Goal: Register for event/course

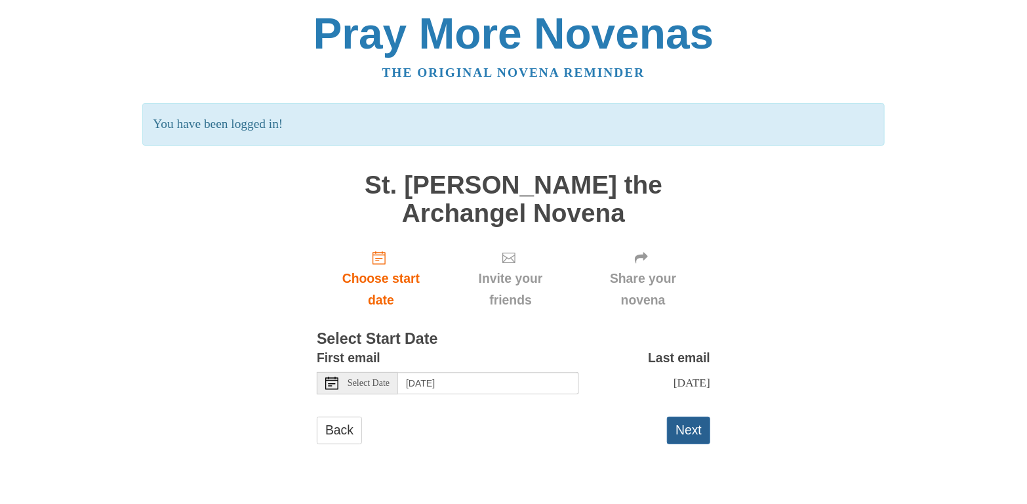
click at [689, 442] on button "Next" at bounding box center [688, 429] width 43 height 27
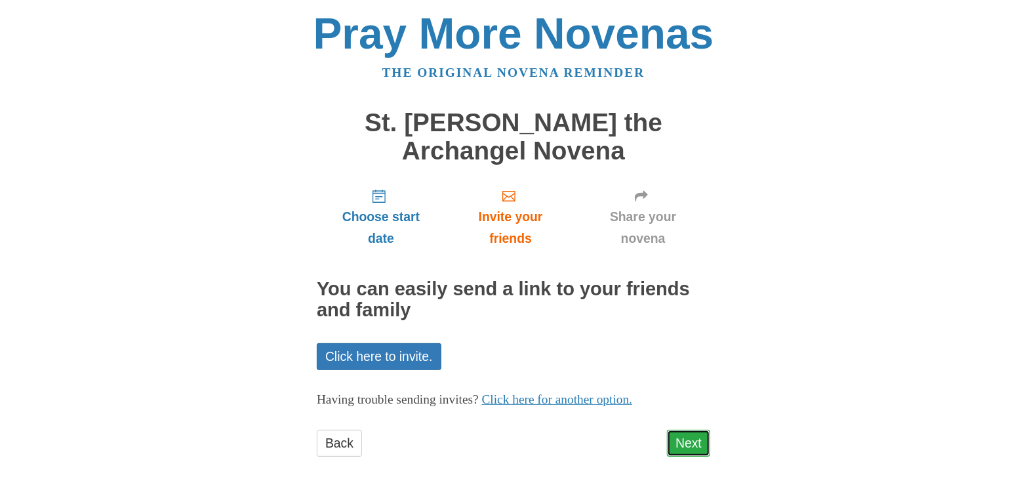
click at [680, 439] on link "Next" at bounding box center [688, 443] width 43 height 27
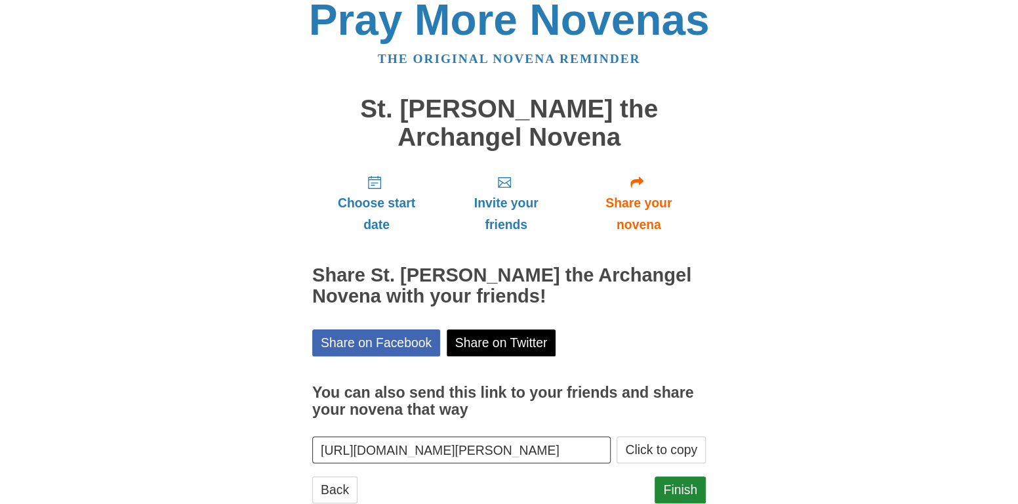
scroll to position [50, 0]
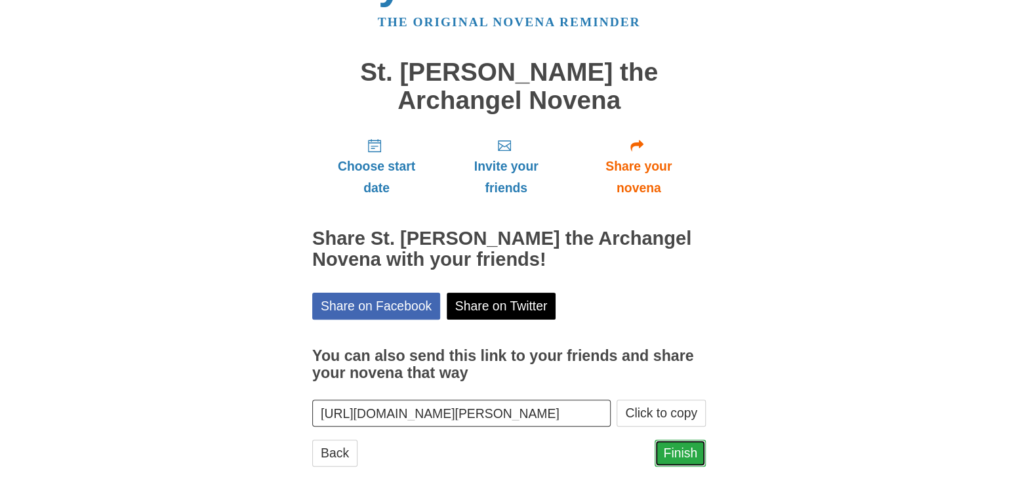
click at [683, 446] on link "Finish" at bounding box center [679, 452] width 51 height 27
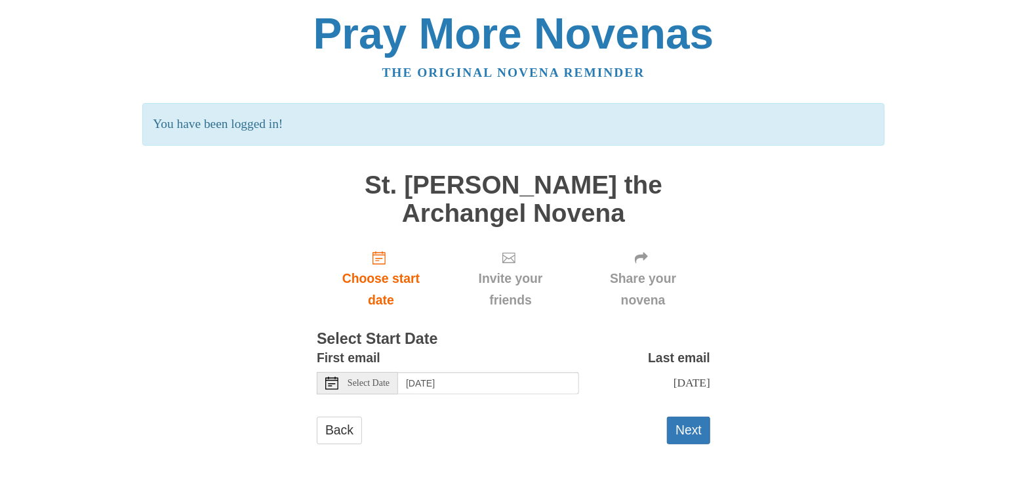
click at [371, 384] on span "Select Date" at bounding box center [369, 382] width 42 height 9
click at [696, 438] on button "Next" at bounding box center [688, 429] width 43 height 27
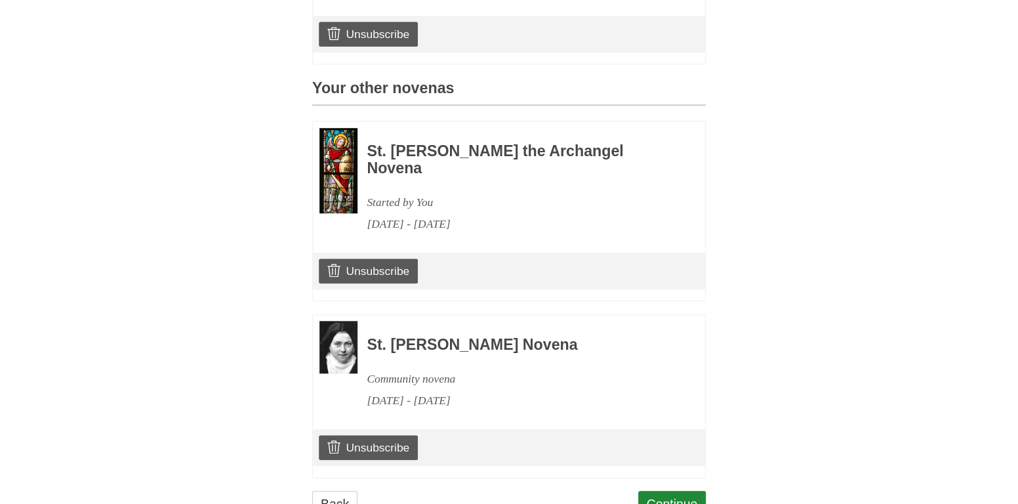
scroll to position [588, 0]
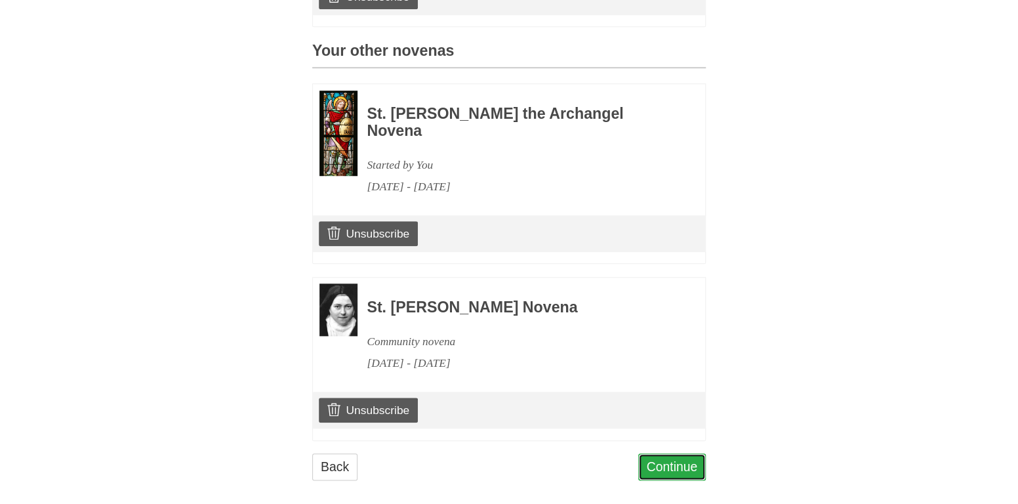
click at [693, 453] on link "Continue" at bounding box center [672, 466] width 68 height 27
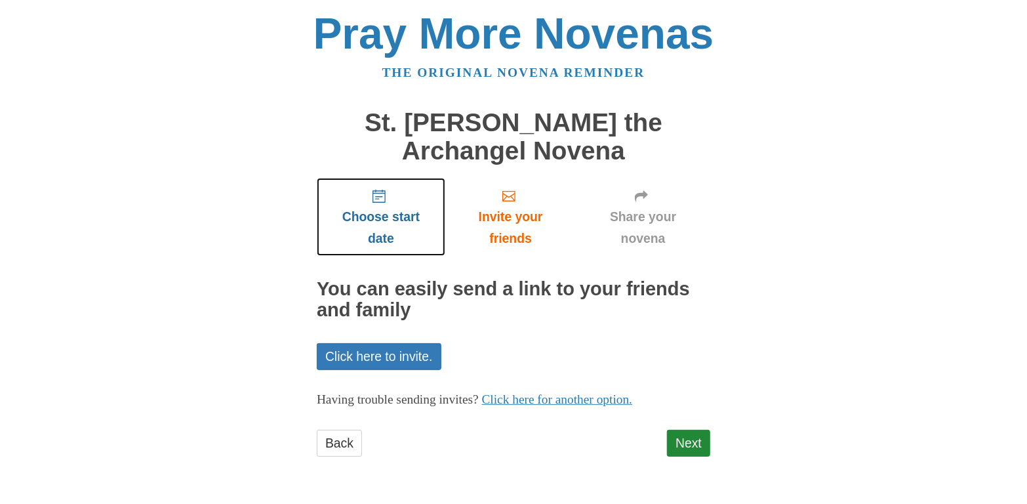
click at [378, 201] on icon "Choose start date" at bounding box center [378, 196] width 13 height 13
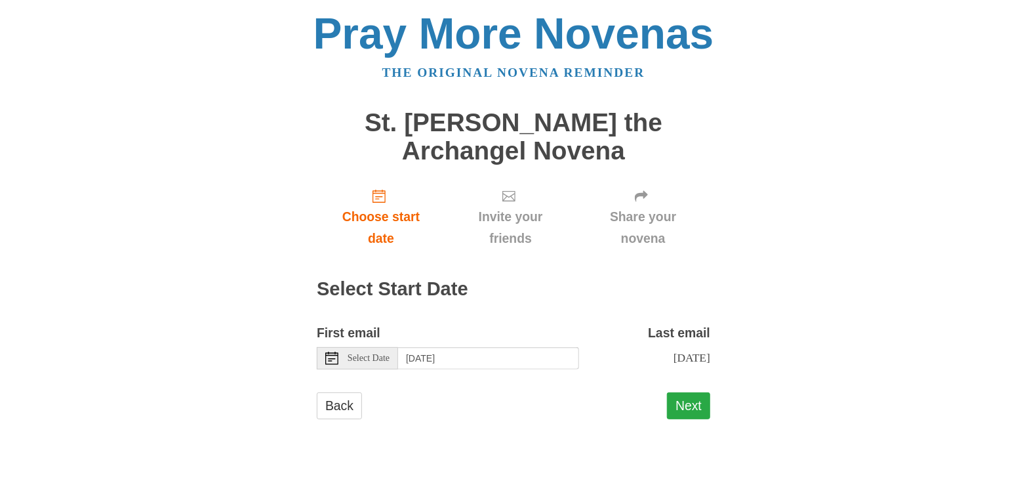
click at [689, 411] on button "Next" at bounding box center [688, 405] width 43 height 27
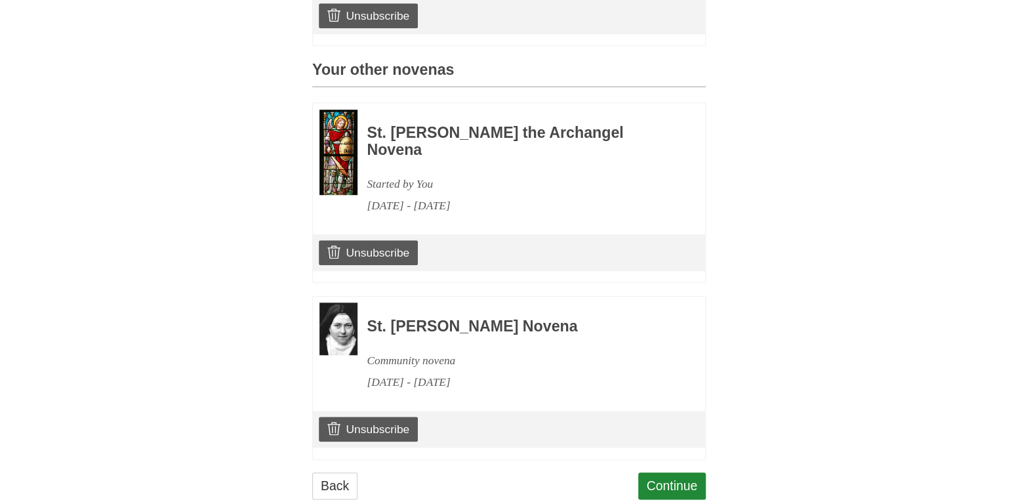
scroll to position [588, 0]
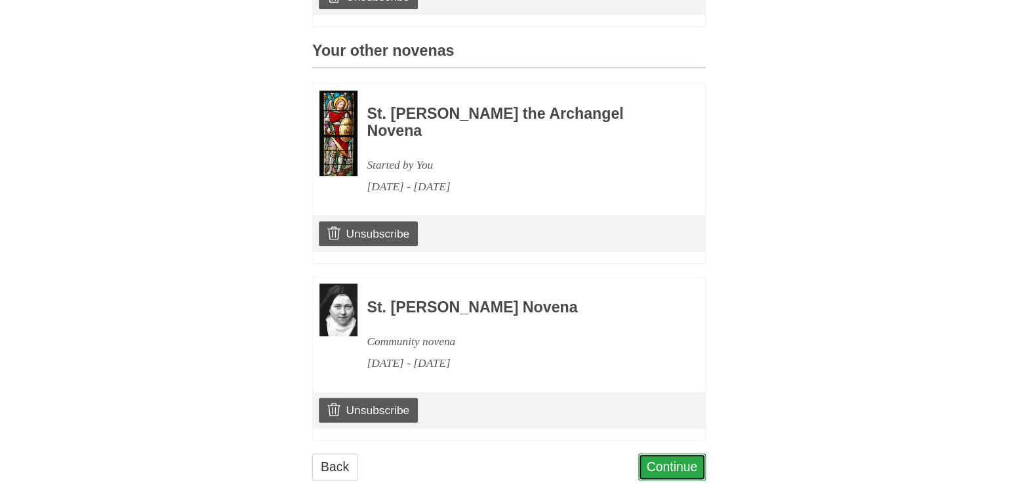
click at [667, 453] on link "Continue" at bounding box center [672, 466] width 68 height 27
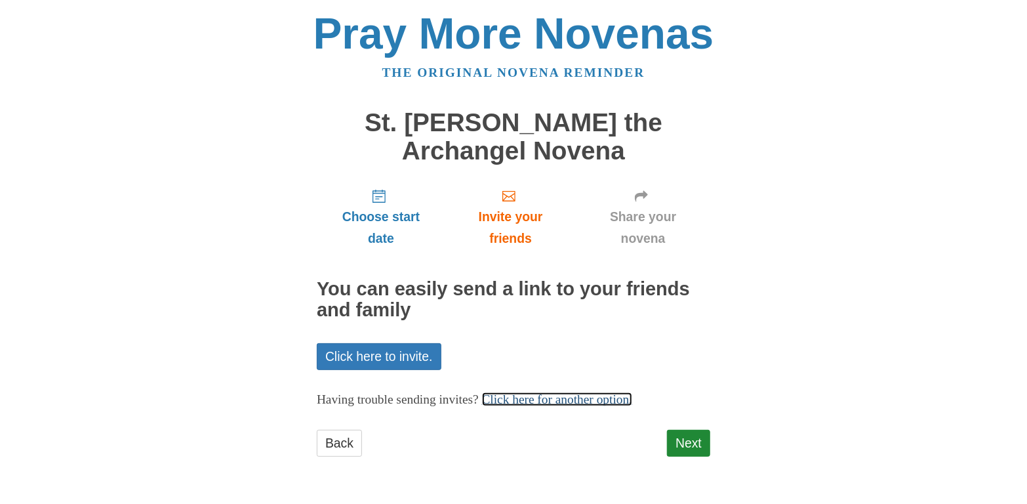
click at [593, 402] on link "Click here for another option." at bounding box center [557, 399] width 151 height 14
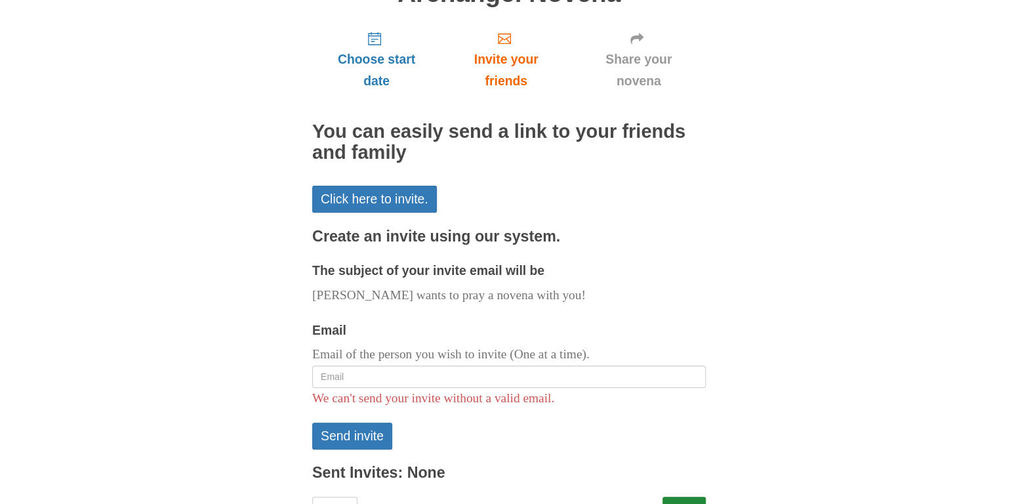
scroll to position [214, 0]
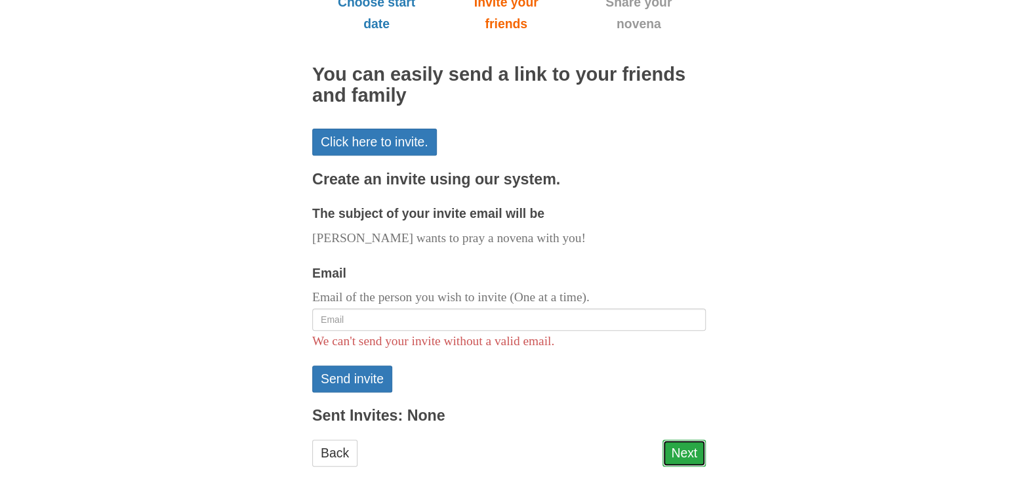
click at [688, 456] on link "Next" at bounding box center [683, 452] width 43 height 27
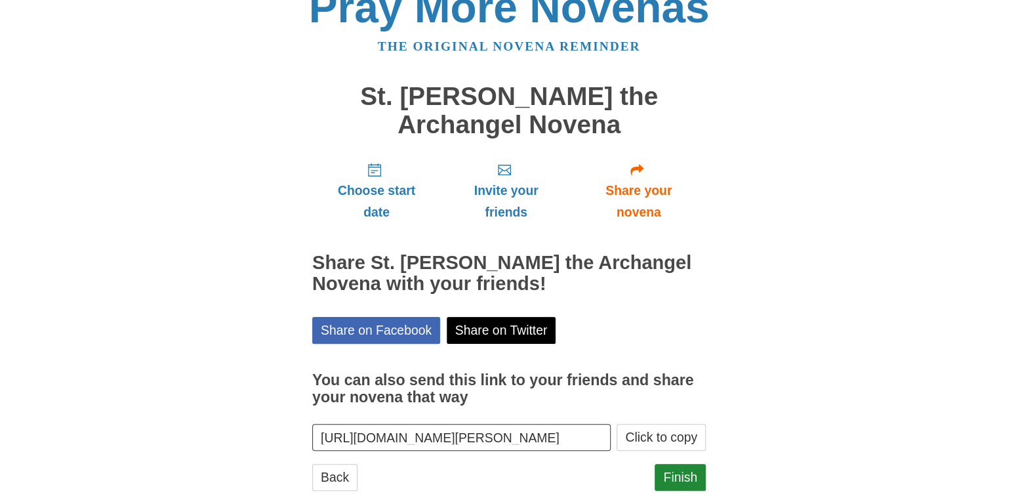
scroll to position [50, 0]
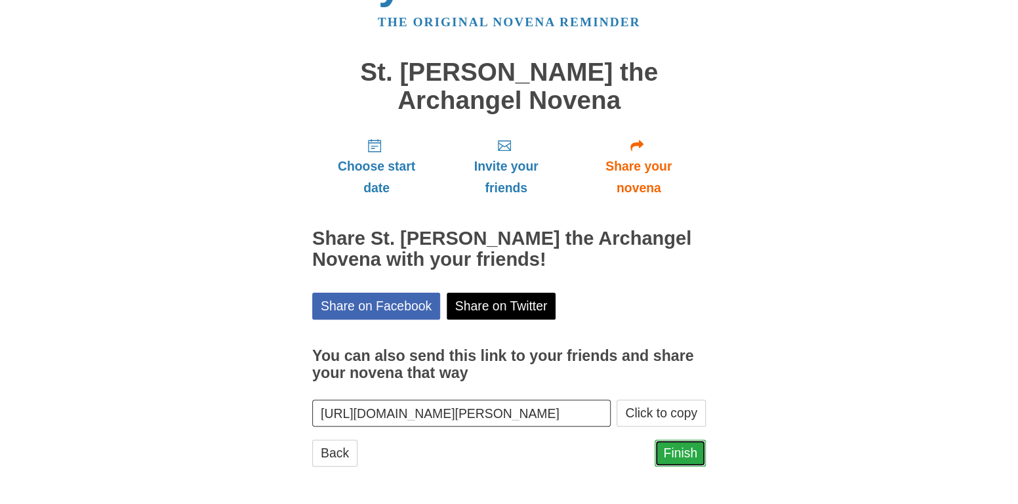
click at [675, 449] on link "Finish" at bounding box center [679, 452] width 51 height 27
